Goal: Information Seeking & Learning: Learn about a topic

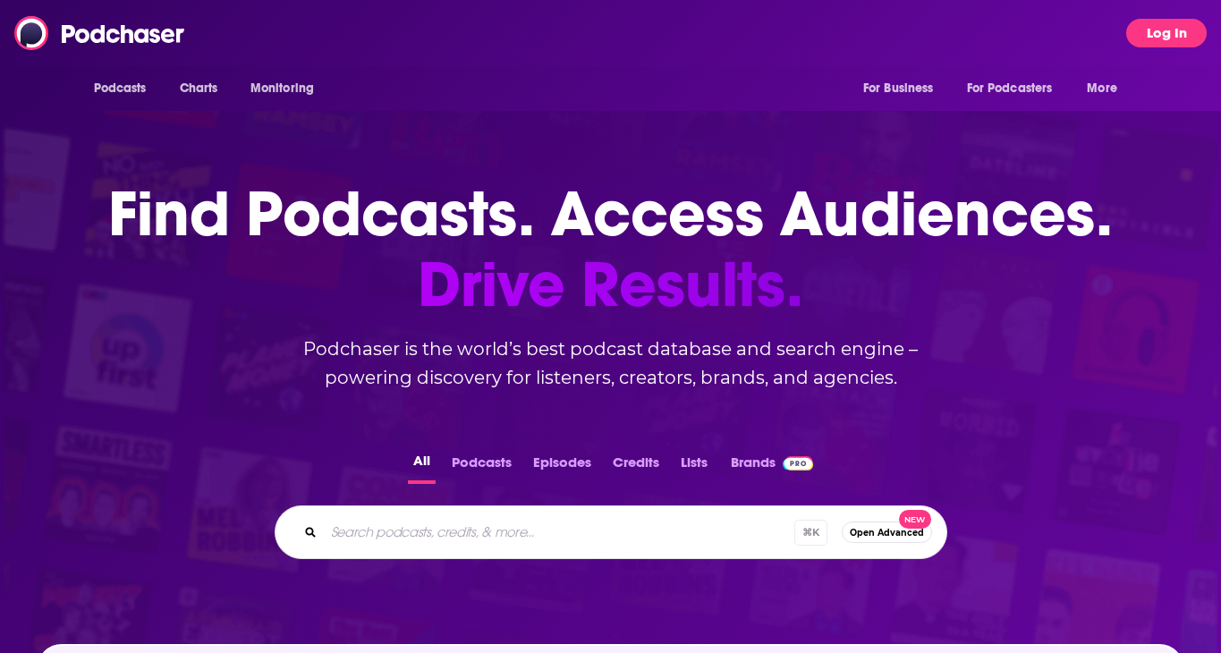
click at [1157, 31] on button "Log In" at bounding box center [1167, 33] width 81 height 29
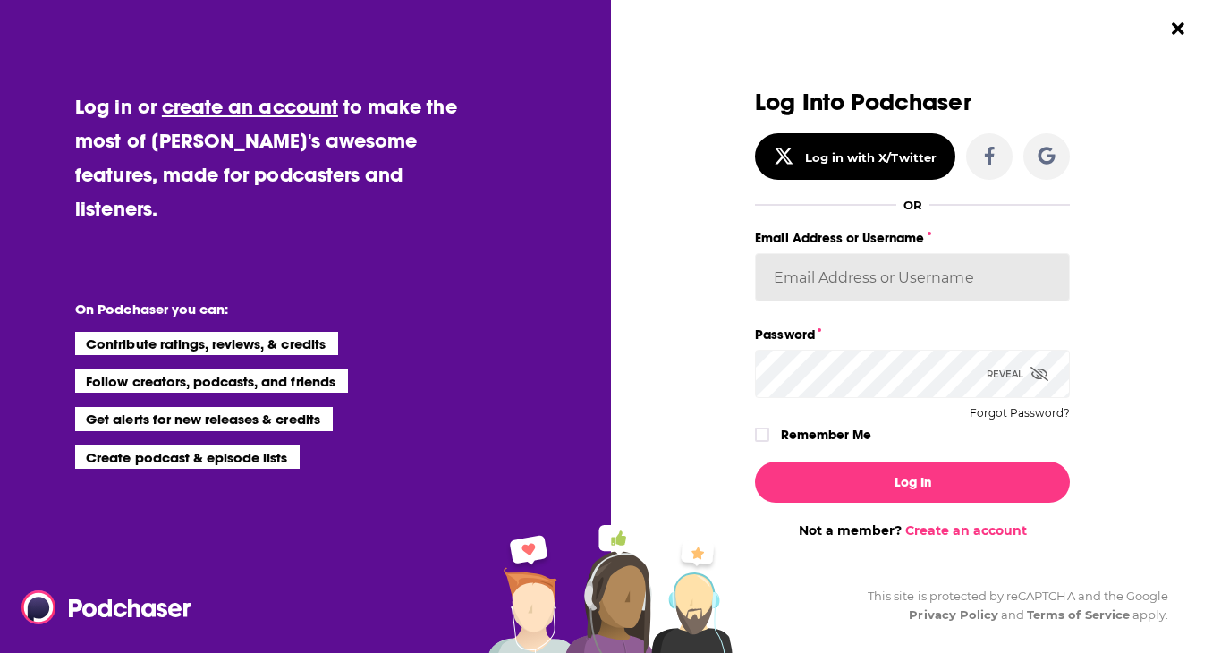
click at [845, 282] on input "Email Address or Username" at bounding box center [912, 277] width 315 height 48
type input "[EMAIL_ADDRESS][DOMAIN_NAME]"
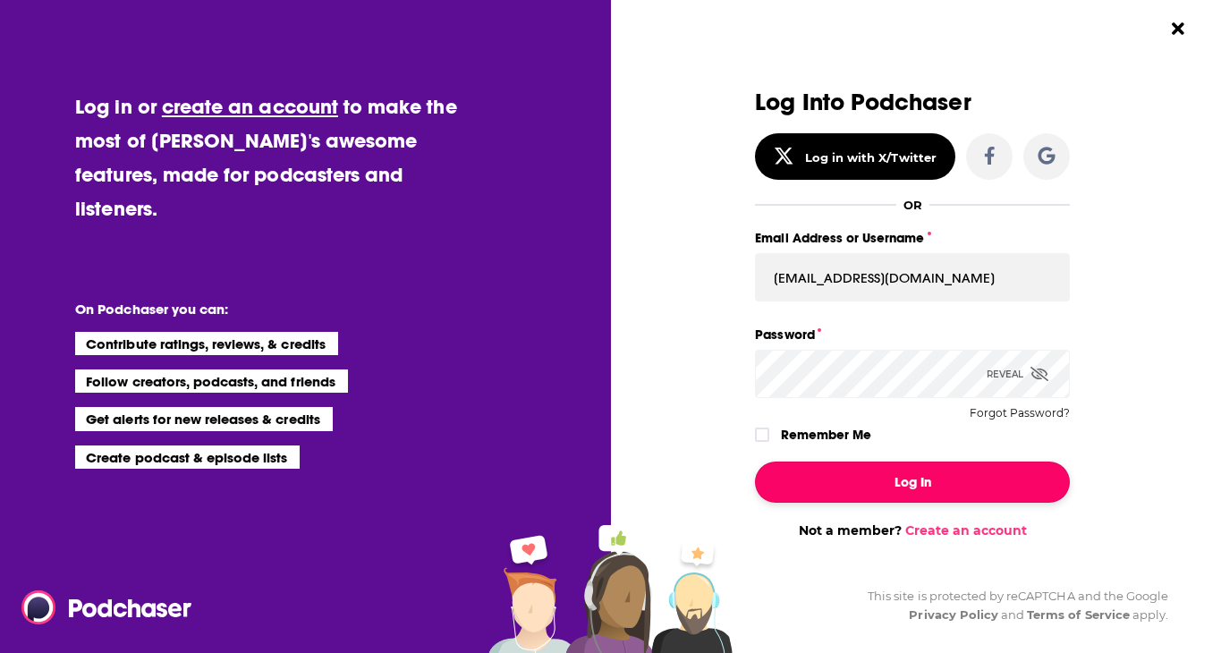
click at [880, 497] on button "Log In" at bounding box center [912, 482] width 315 height 41
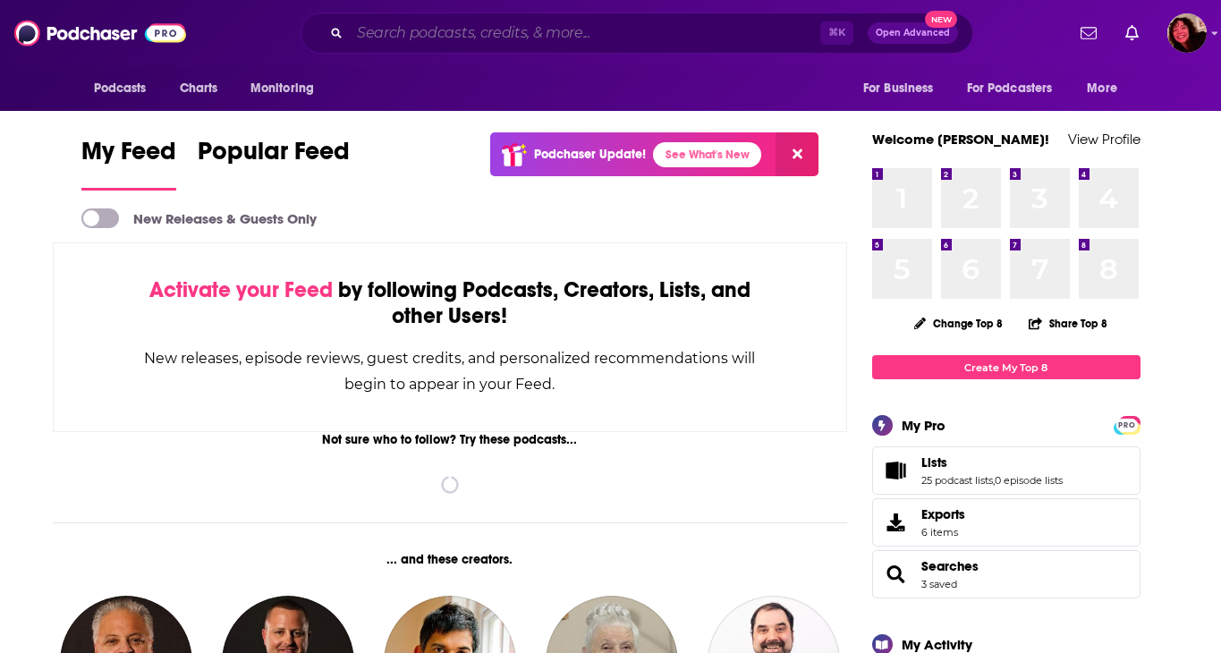
click at [473, 40] on input "Search podcasts, credits, & more..." at bounding box center [585, 33] width 471 height 29
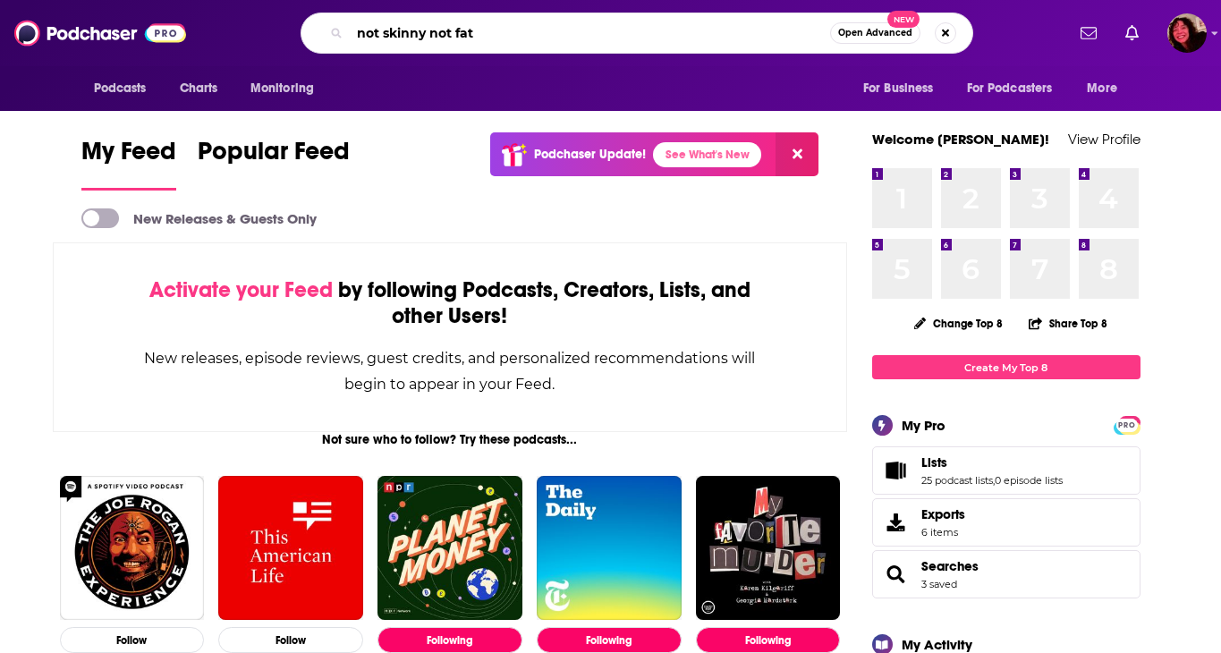
type input "not skinny not fat"
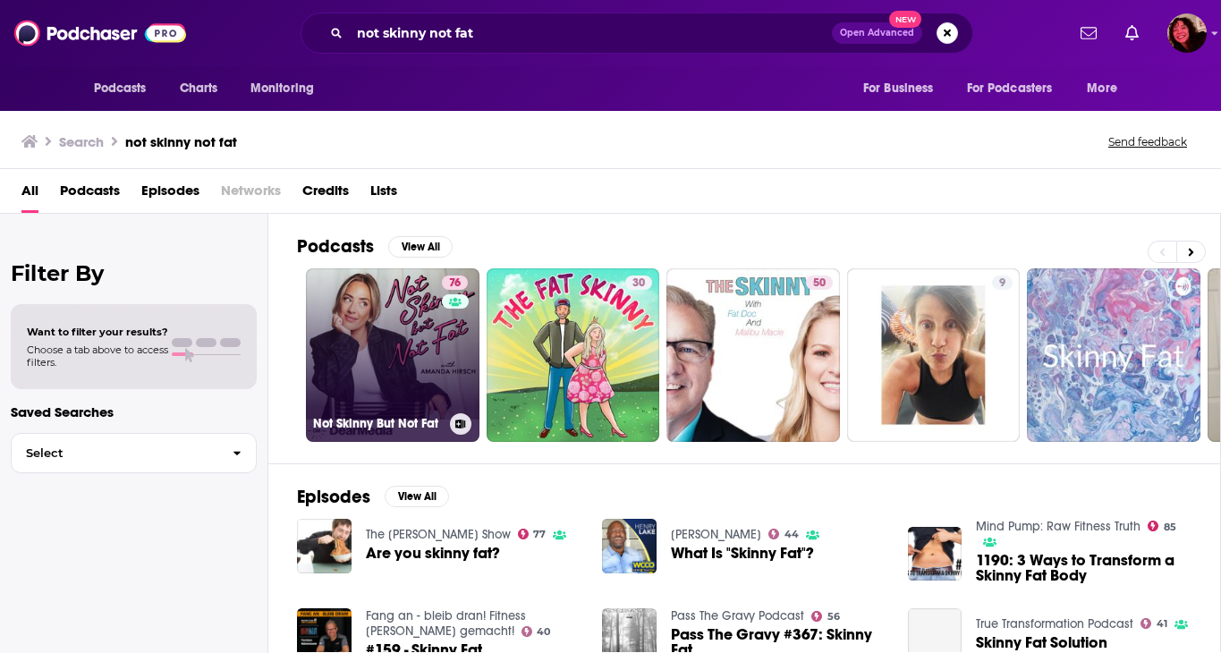
click at [330, 348] on link "76 Not Skinny But Not Fat" at bounding box center [393, 355] width 174 height 174
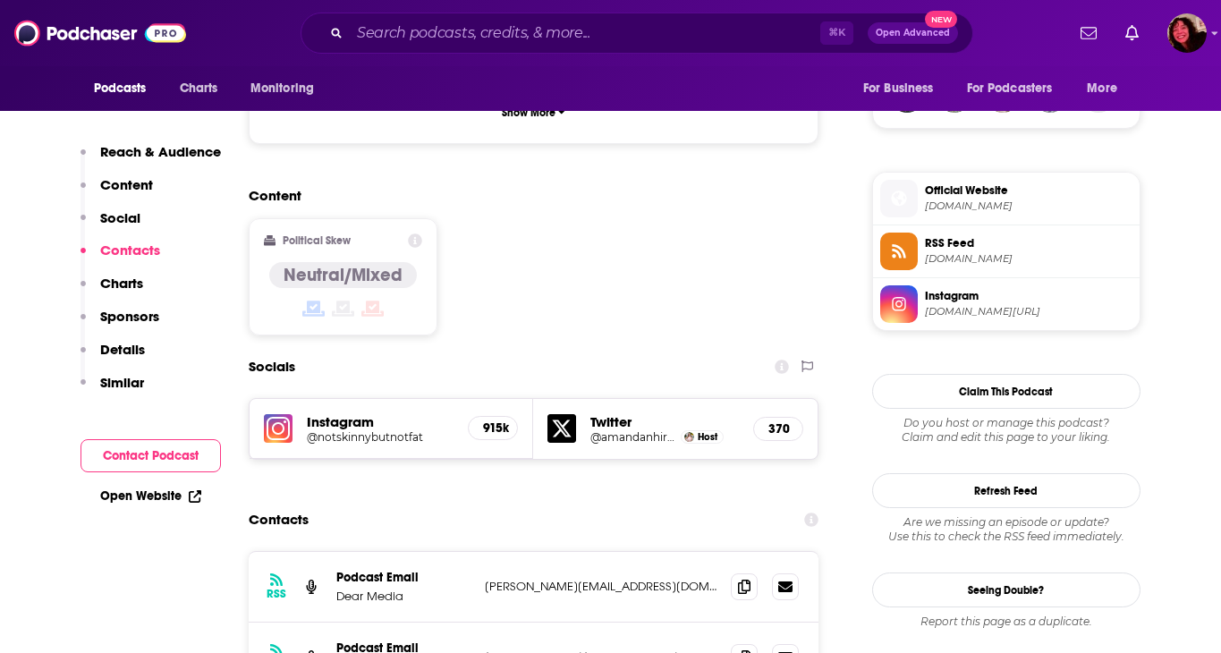
scroll to position [1343, 0]
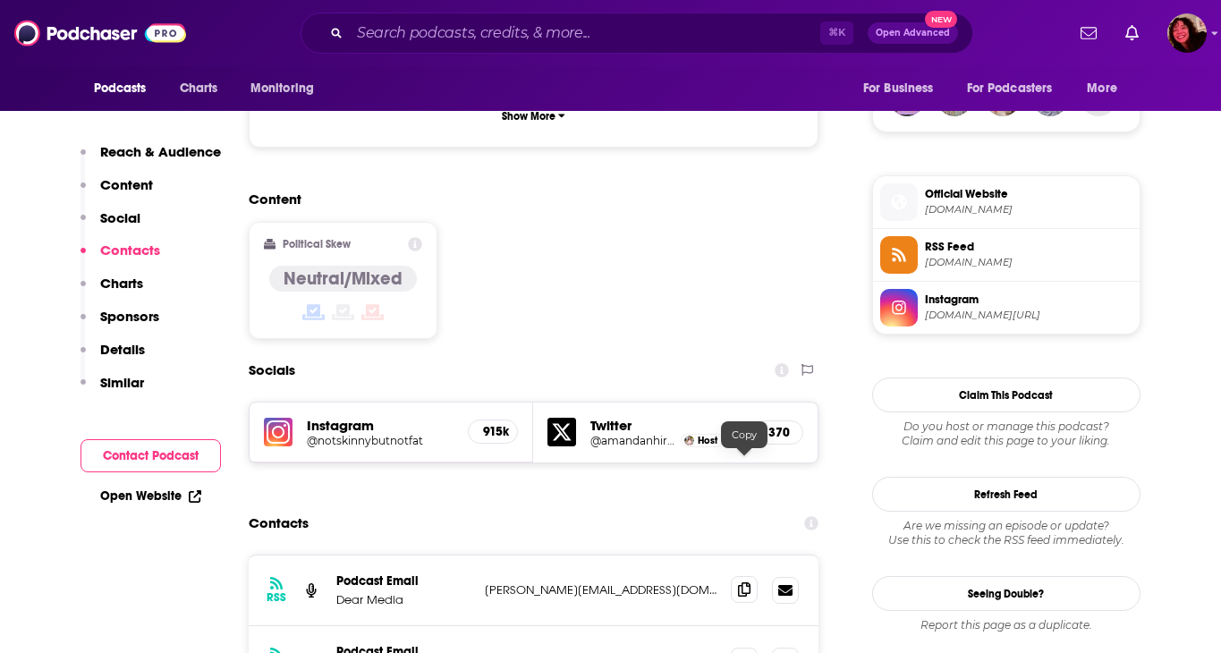
click at [734, 576] on span at bounding box center [744, 589] width 27 height 27
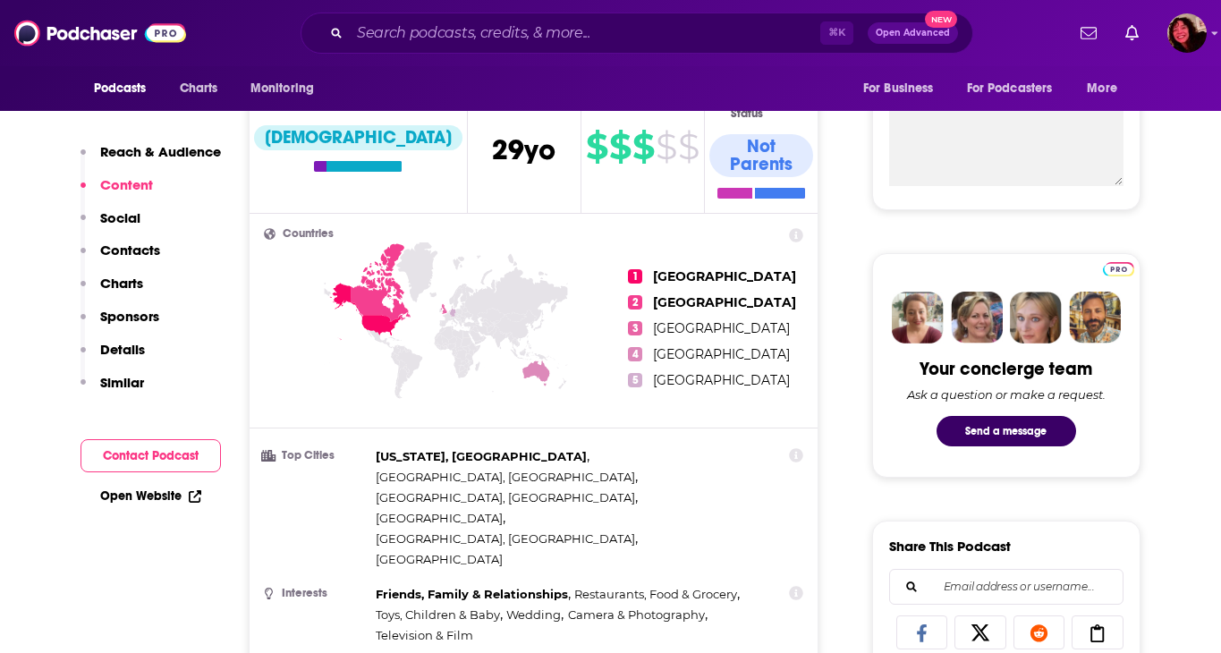
scroll to position [633, 0]
